Goal: Information Seeking & Learning: Learn about a topic

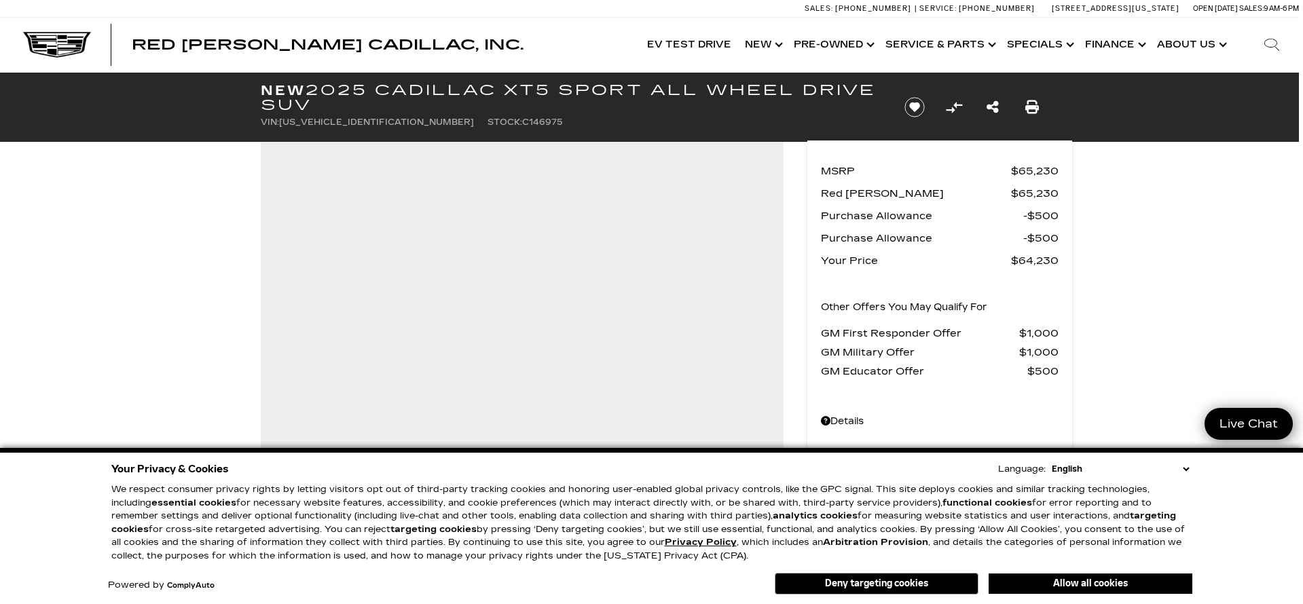
scroll to position [0, 4]
click at [790, 318] on div "MSRP $65,230 Red Noland Price $65,230 Purchase Allowance $500 Purchase Allowanc…" at bounding box center [920, 305] width 272 height 464
click at [848, 360] on span "GM Military Offer" at bounding box center [920, 352] width 198 height 19
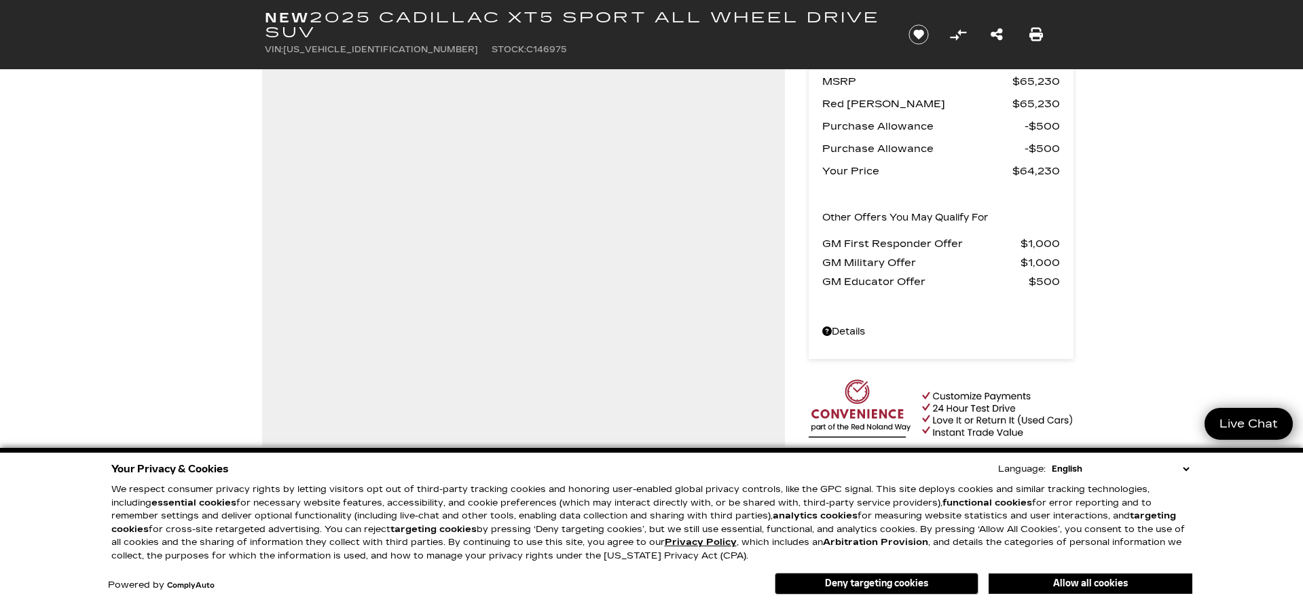
scroll to position [132, 3]
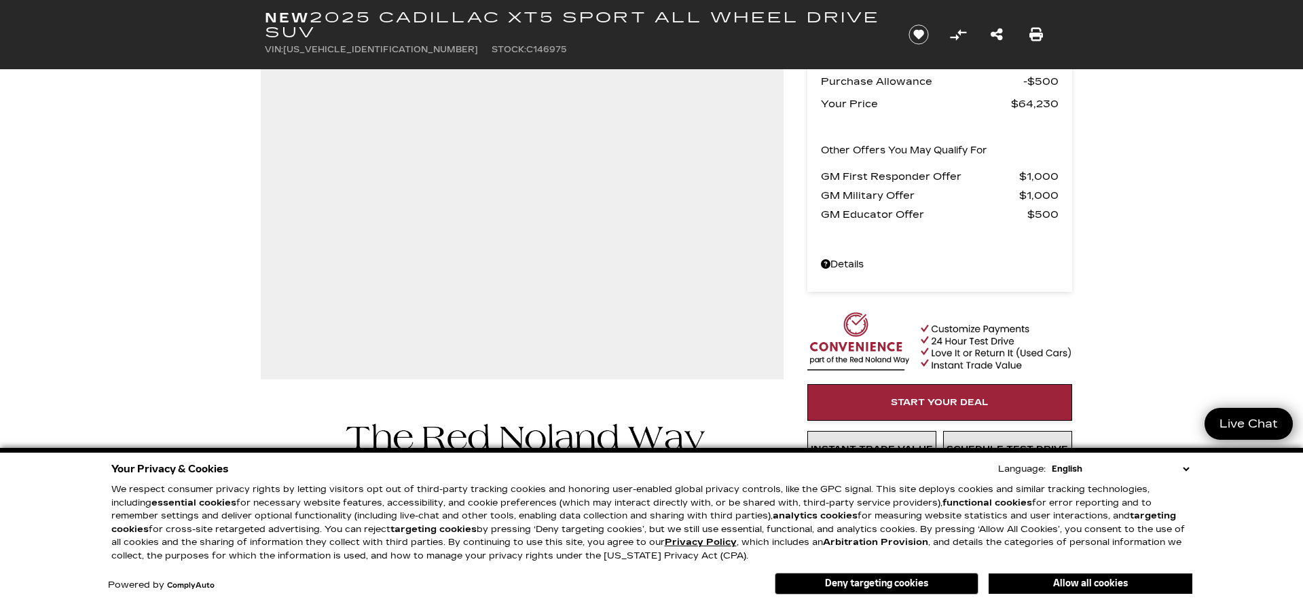
scroll to position [158, 4]
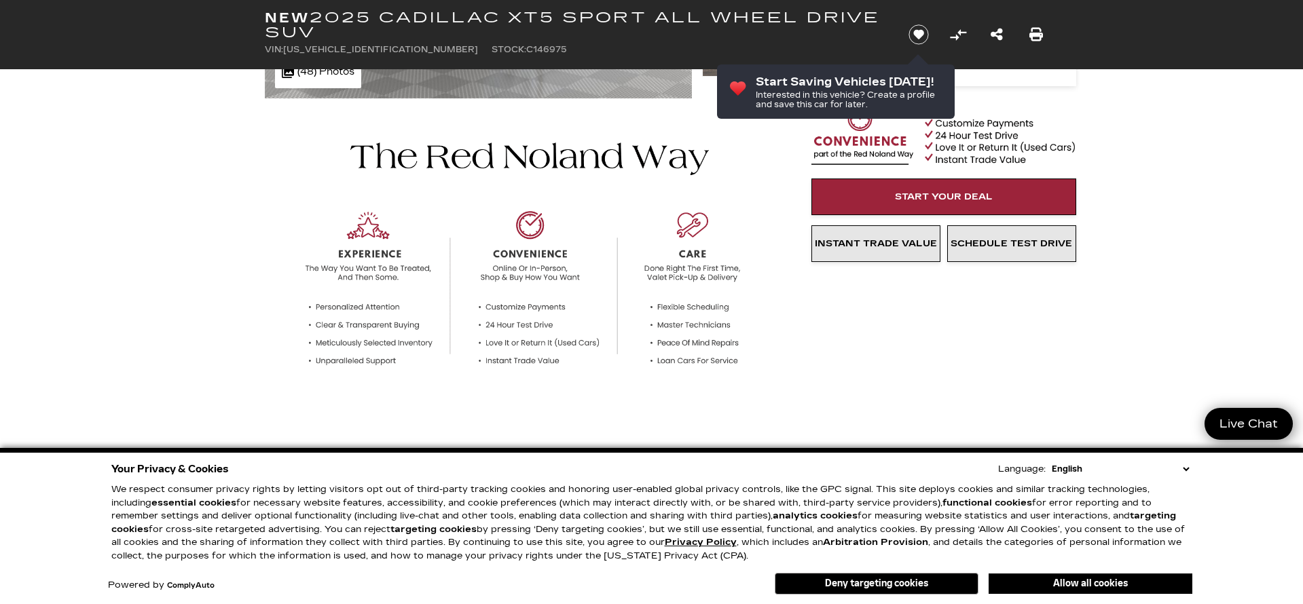
scroll to position [363, 0]
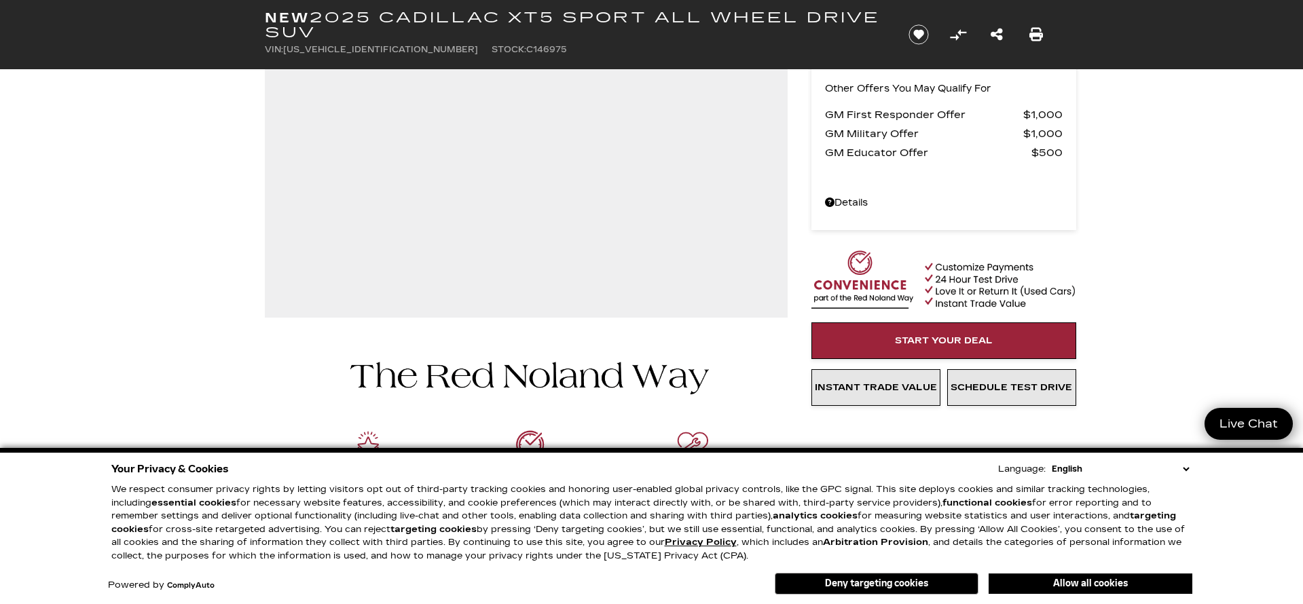
scroll to position [220, 0]
